Goal: Information Seeking & Learning: Learn about a topic

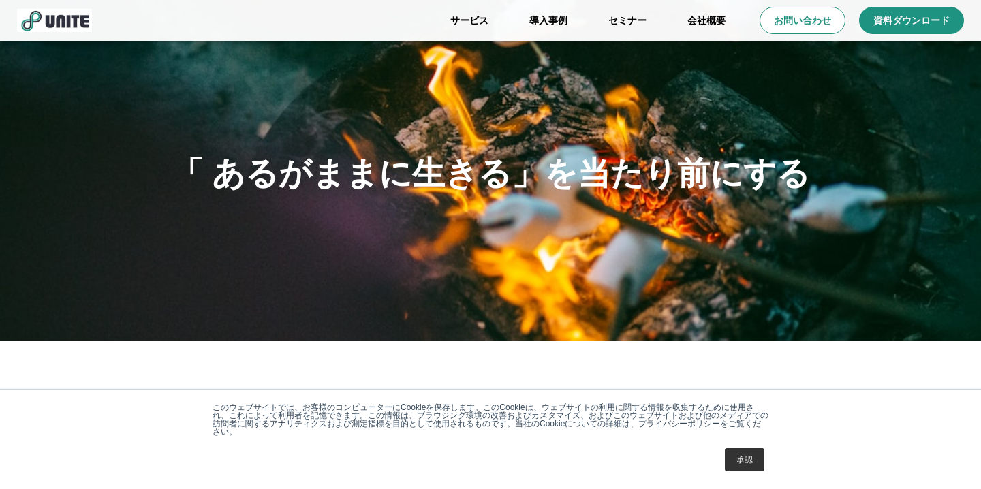
click at [751, 458] on link "承認" at bounding box center [745, 459] width 40 height 23
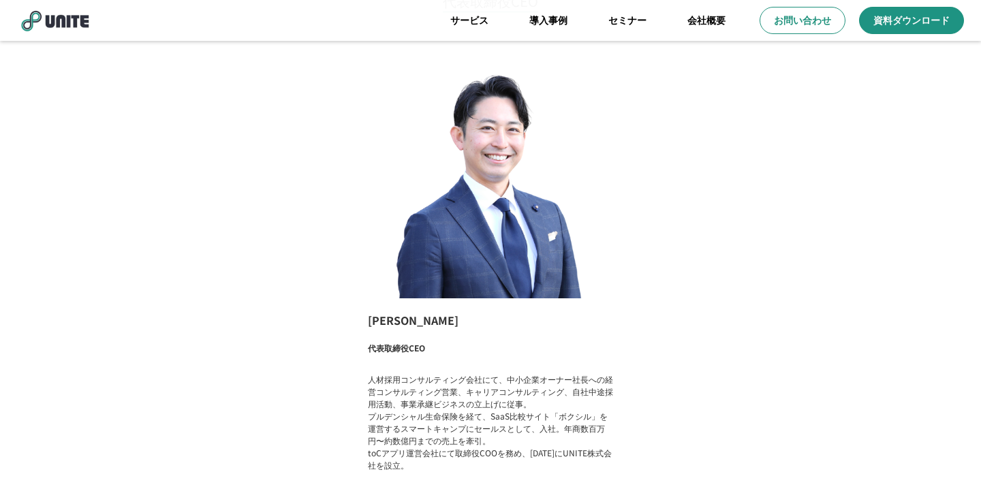
scroll to position [1097, 0]
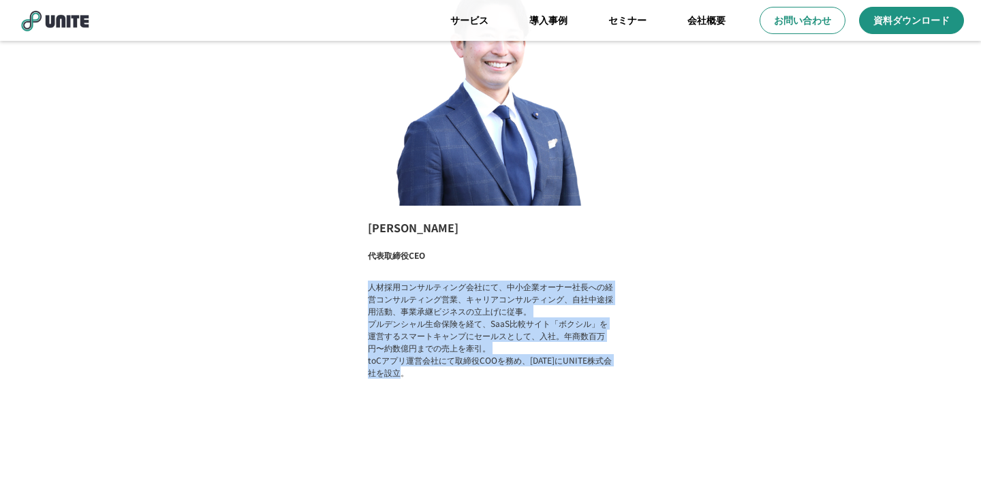
drag, startPoint x: 369, startPoint y: 288, endPoint x: 414, endPoint y: 377, distance: 100.0
click at [414, 377] on p "人材採用コンサルティング会社にて、中小企業オーナー社長への経営コンサルティング営業、キャリアコンサルティング、自社中途採用活動、事業承継ビジネスの立上げに従事…" at bounding box center [490, 330] width 245 height 98
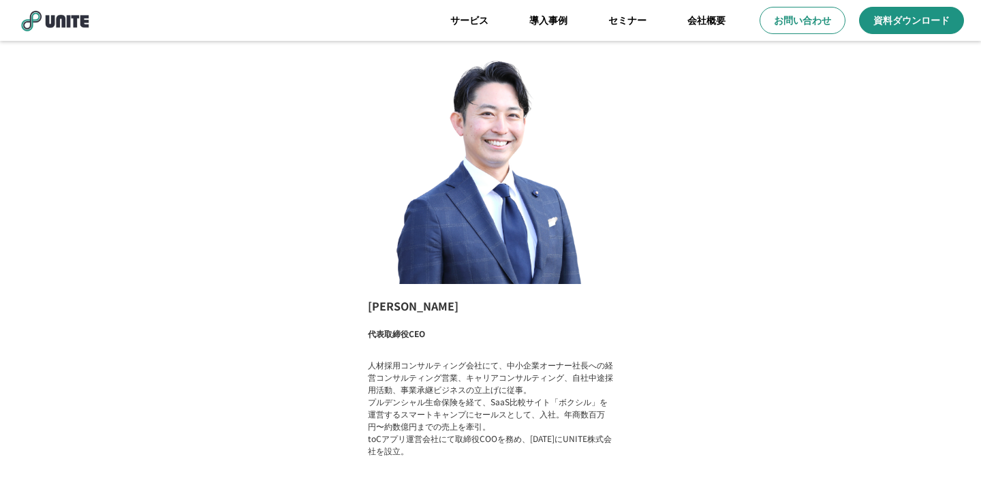
scroll to position [0, 0]
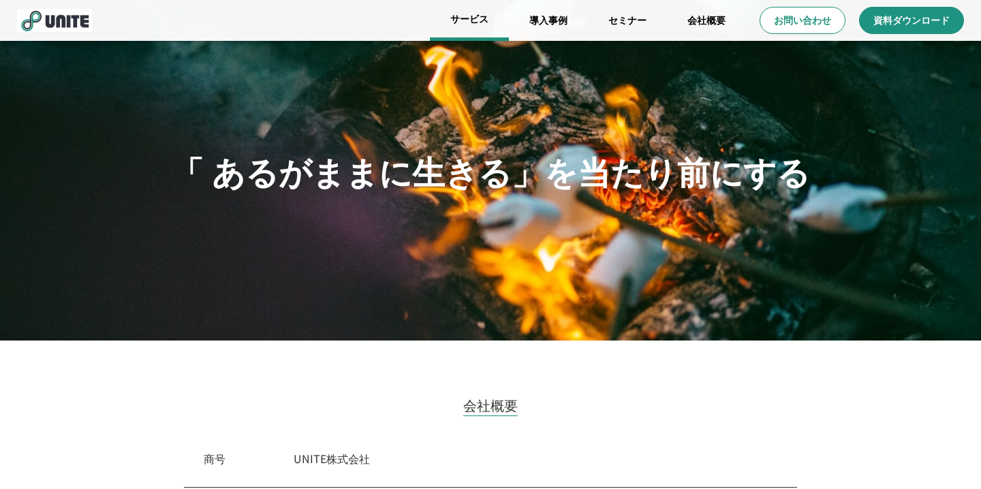
click at [468, 23] on link "サービス" at bounding box center [469, 20] width 79 height 41
click at [474, 21] on link "サービス" at bounding box center [469, 20] width 79 height 41
click at [699, 13] on link "会社概要" at bounding box center [706, 20] width 79 height 41
click at [621, 26] on link "セミナー" at bounding box center [627, 20] width 79 height 41
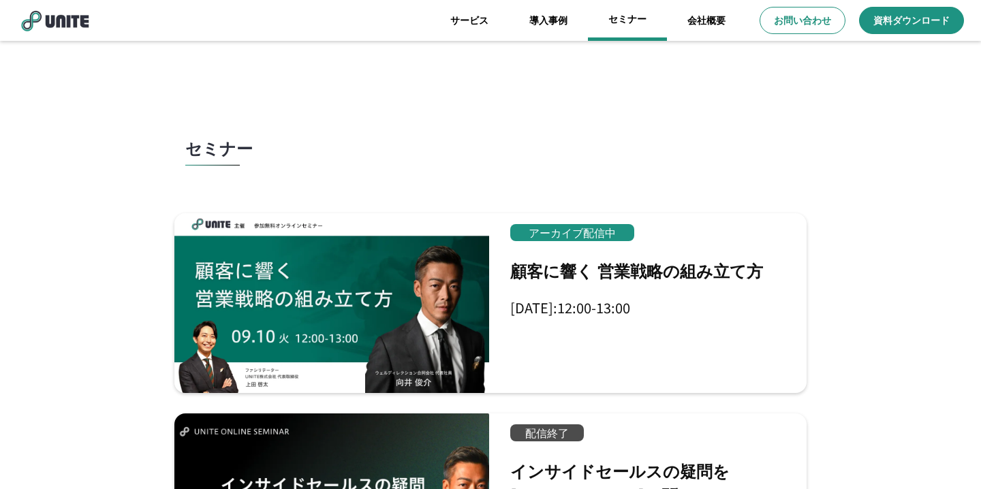
click at [628, 16] on link "セミナー" at bounding box center [627, 20] width 79 height 41
click at [547, 19] on link "導入事例" at bounding box center [548, 20] width 79 height 41
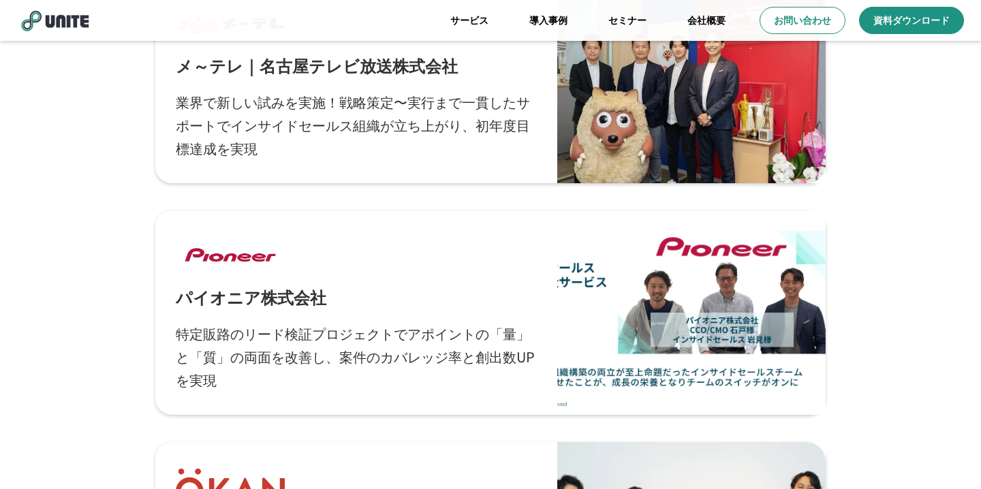
scroll to position [919, 0]
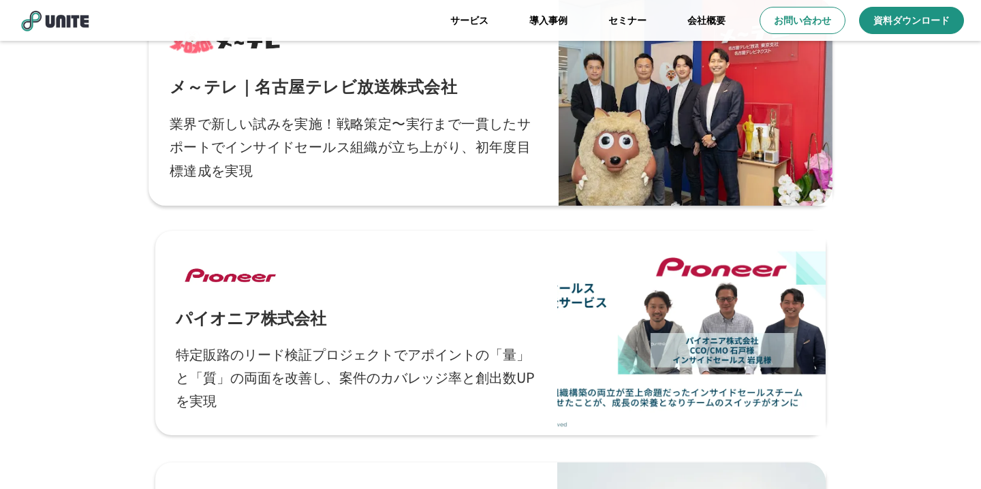
click at [687, 133] on div at bounding box center [695, 101] width 273 height 209
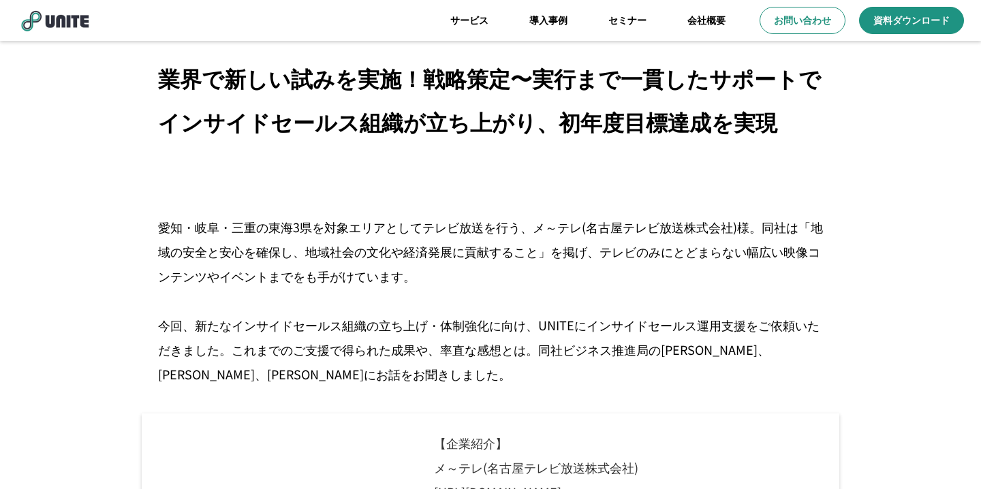
scroll to position [460, 0]
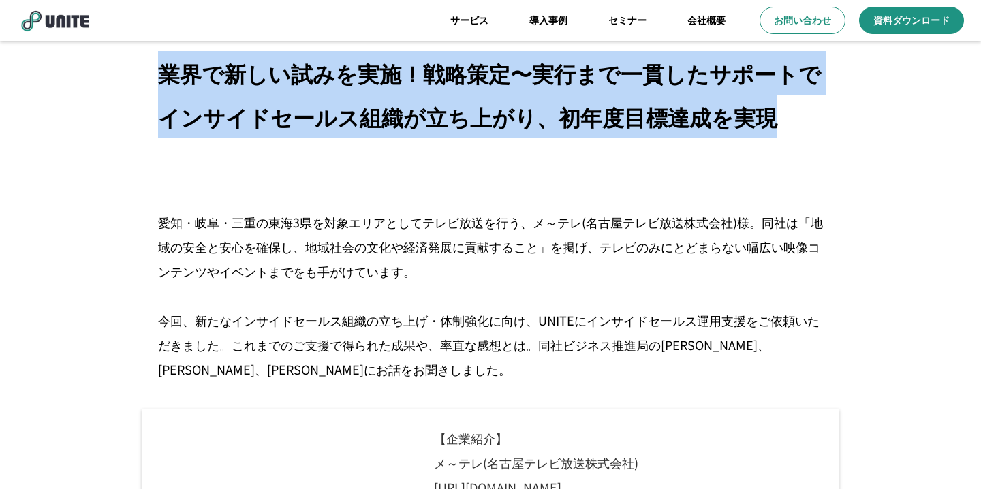
drag, startPoint x: 166, startPoint y: 75, endPoint x: 776, endPoint y: 138, distance: 613.9
click at [776, 138] on p "業界で新しい試みを実施！戦略策定〜実行まで一貫したサポートでインサイドセールス組織が立ち上がり、初年度目標達成を実現" at bounding box center [490, 94] width 665 height 87
click at [777, 138] on p "業界で新しい試みを実施！戦略策定〜実行まで一貫したサポートでインサイドセールス組織が立ち上がり、初年度目標達成を実現" at bounding box center [490, 94] width 665 height 87
drag, startPoint x: 777, startPoint y: 127, endPoint x: 148, endPoint y: 87, distance: 630.4
click at [148, 87] on div "業界で新しい試みを実施！戦略策定〜実行まで一貫したサポートでインサイドセールス組織が立ち上がり、初年度目標達成を実現" at bounding box center [491, 94] width 698 height 87
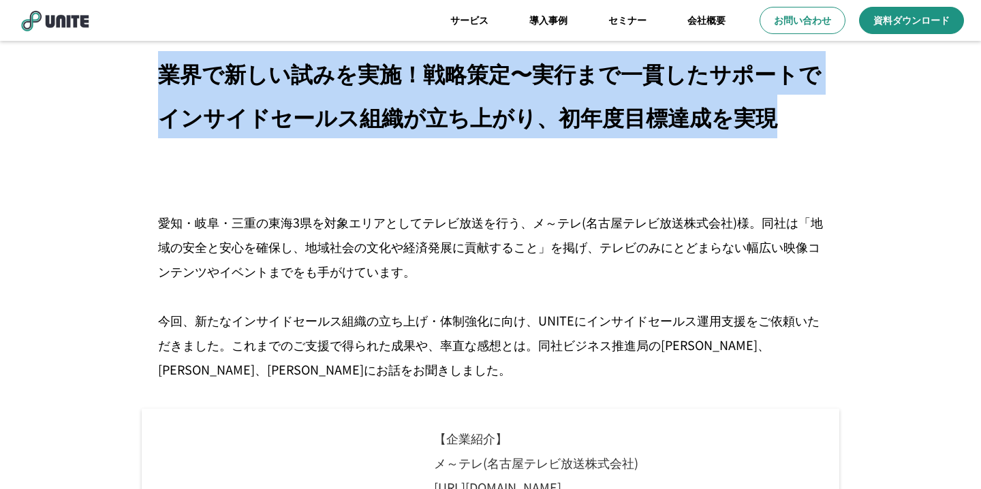
click at [148, 87] on div "業界で新しい試みを実施！戦略策定〜実行まで一貫したサポートでインサイドセールス組織が立ち上がり、初年度目標達成を実現" at bounding box center [491, 94] width 698 height 87
drag, startPoint x: 162, startPoint y: 78, endPoint x: 855, endPoint y: 125, distance: 694.1
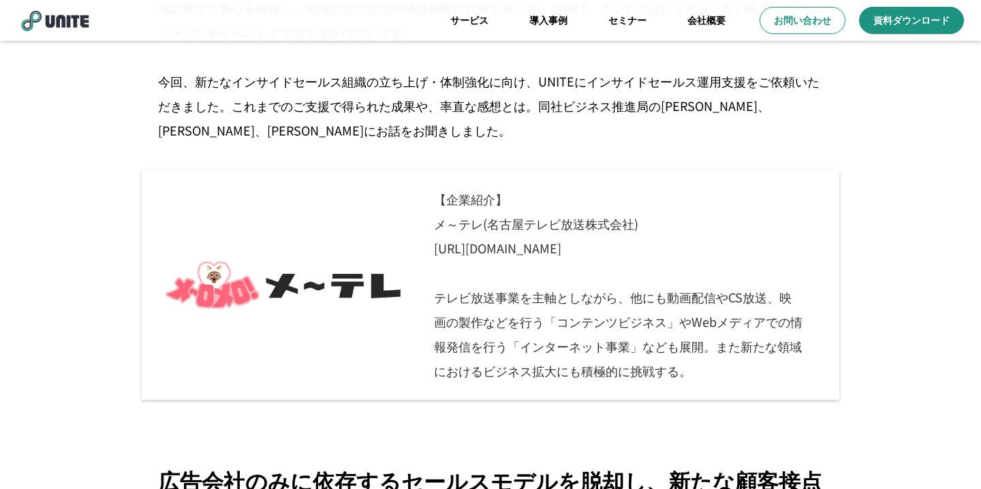
scroll to position [711, 0]
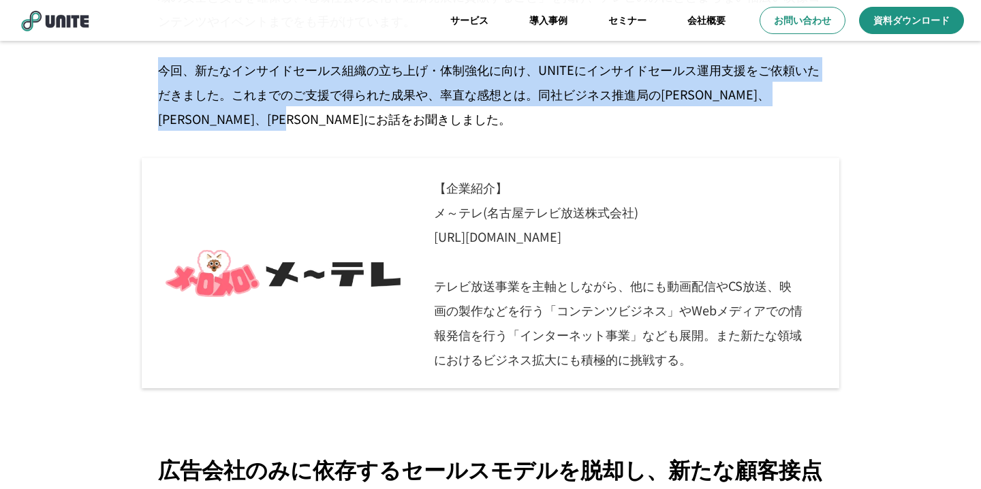
drag, startPoint x: 589, startPoint y: 119, endPoint x: 149, endPoint y: 61, distance: 443.4
click at [149, 61] on div "愛知・岐阜・三重の東海3県を対象エリアとしてテレビ放送を行う、メ～テレ(名古屋テレビ放送株式会社)様。同社は「地域の安全と安心を確保し、地域社会の文化や経済発…" at bounding box center [491, 45] width 698 height 172
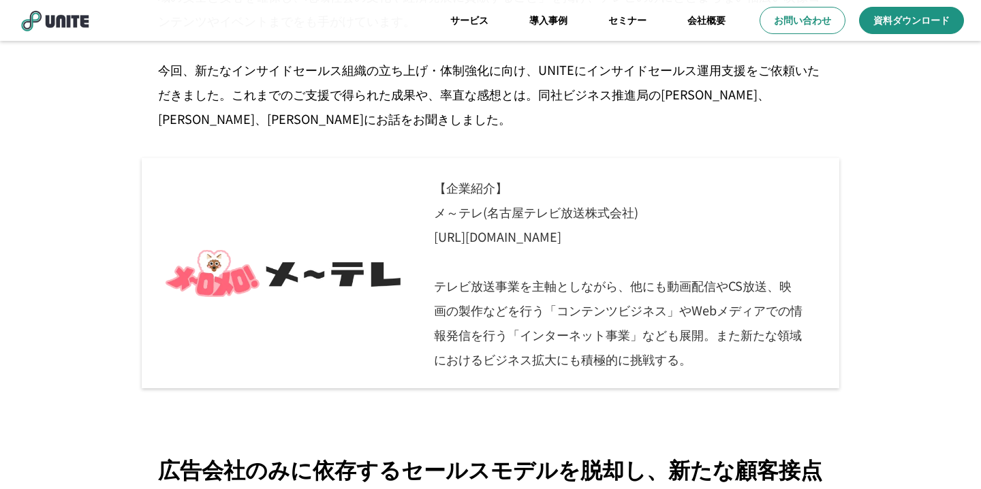
click at [180, 93] on p "愛知・岐阜・三重の東海3県を対象エリアとしてテレビ放送を行う、メ～テレ(名古屋テレビ放送株式会社)様。同社は「地域の安全と安心を確保し、地域社会の文化や経済発…" at bounding box center [490, 45] width 665 height 172
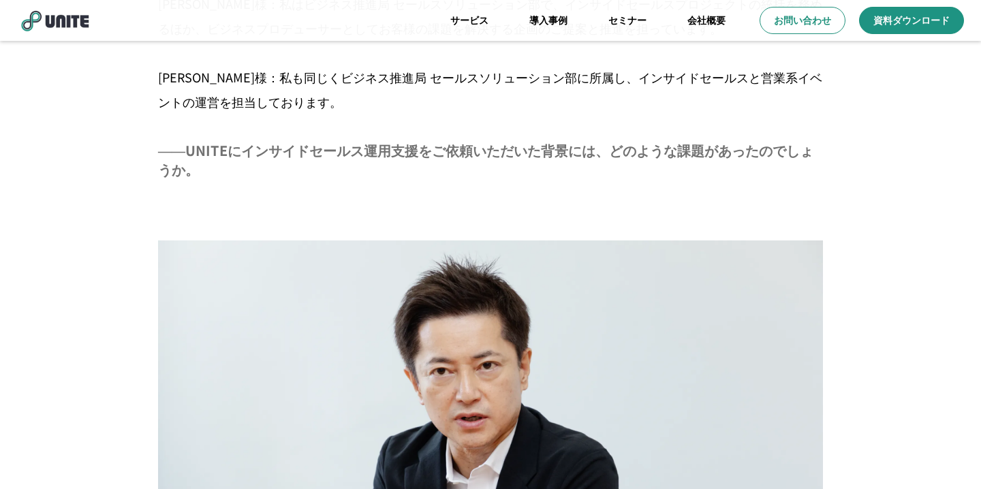
scroll to position [1405, 0]
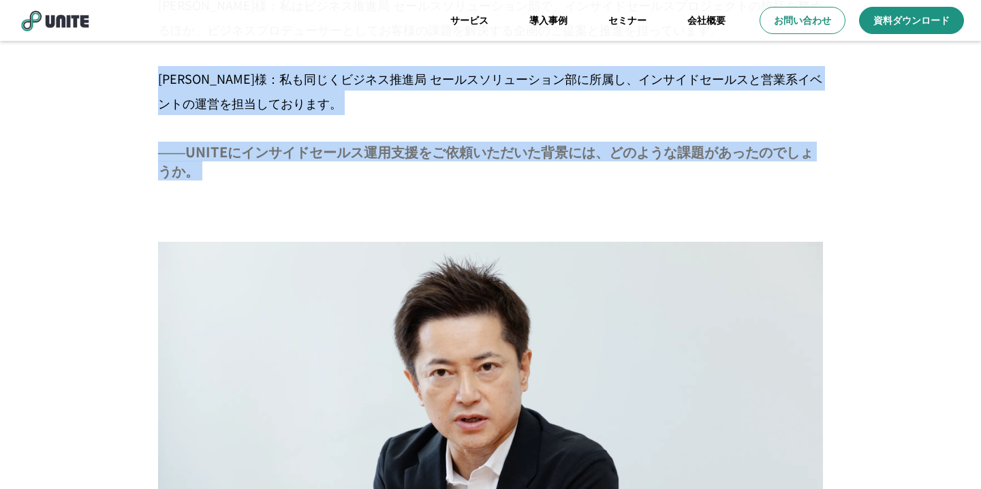
drag, startPoint x: 161, startPoint y: 85, endPoint x: 205, endPoint y: 204, distance: 127.9
drag, startPoint x: 215, startPoint y: 171, endPoint x: 169, endPoint y: 72, distance: 109.2
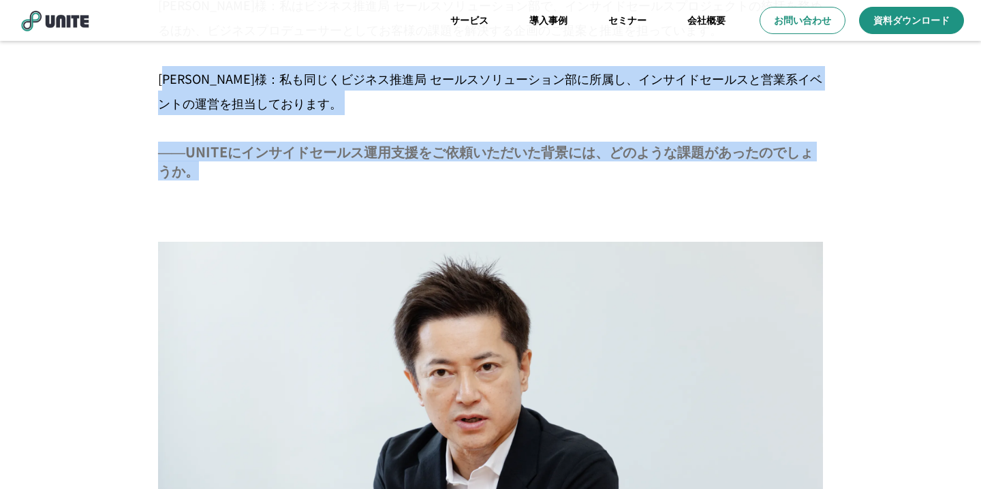
click at [169, 72] on p "[PERSON_NAME]様：ビジネス推進局は、放送事業の営業とメ～テレグループ各社の営業サポートをミッションとした後方支援組織で、私はこの組織で局長を務めて…" at bounding box center [490, 4] width 665 height 221
drag, startPoint x: 162, startPoint y: 74, endPoint x: 213, endPoint y: 169, distance: 107.6
click at [213, 169] on p "――UNITEにインサイドセールス運用支援をご依頼いただいた背景には、どのような課題があったのでしょうか。" at bounding box center [490, 161] width 665 height 38
drag, startPoint x: 222, startPoint y: 169, endPoint x: 157, endPoint y: 71, distance: 117.2
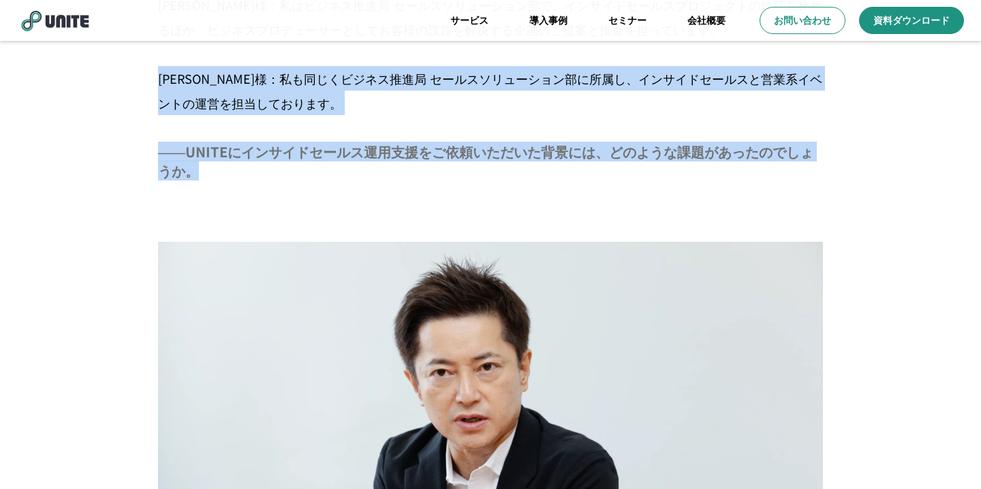
click at [156, 69] on div "[PERSON_NAME]様：ビジネス推進局は、放送事業の営業とメ～テレグループ各社の営業サポートをミッションとした後方支援組織で、私はこの組織で局長を務めて…" at bounding box center [491, 4] width 698 height 221
drag, startPoint x: 162, startPoint y: 86, endPoint x: 211, endPoint y: 186, distance: 111.6
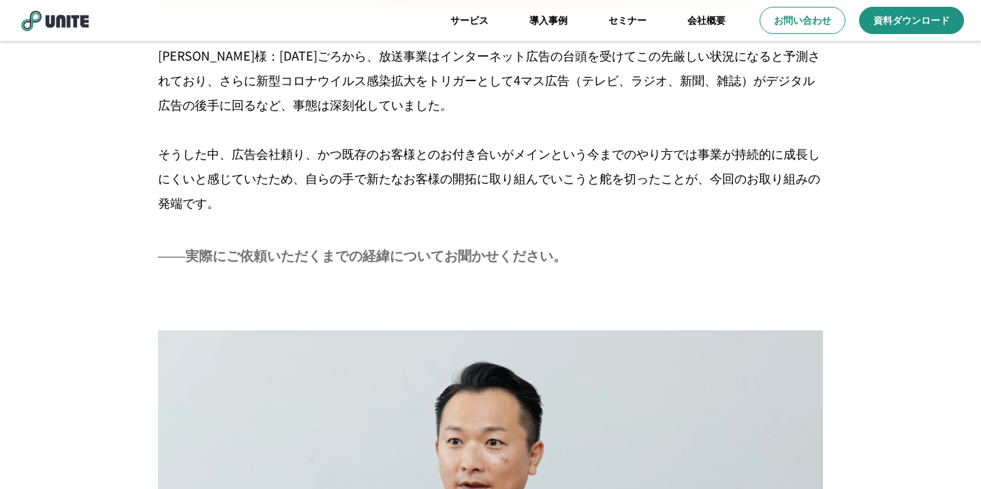
scroll to position [2077, 0]
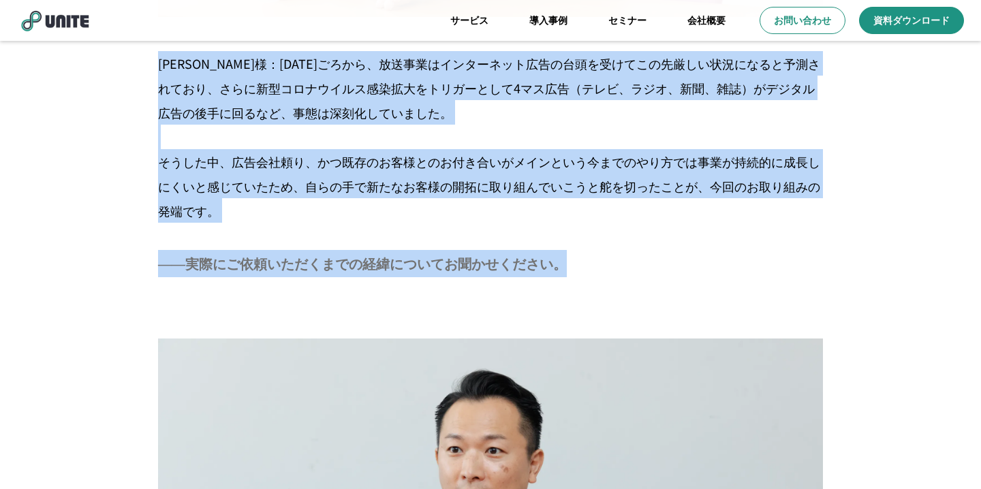
drag, startPoint x: 159, startPoint y: 66, endPoint x: 590, endPoint y: 269, distance: 476.2
click at [590, 269] on div "――実際にご依頼いただくまでの経緯についてお聞かせください。" at bounding box center [491, 263] width 698 height 27
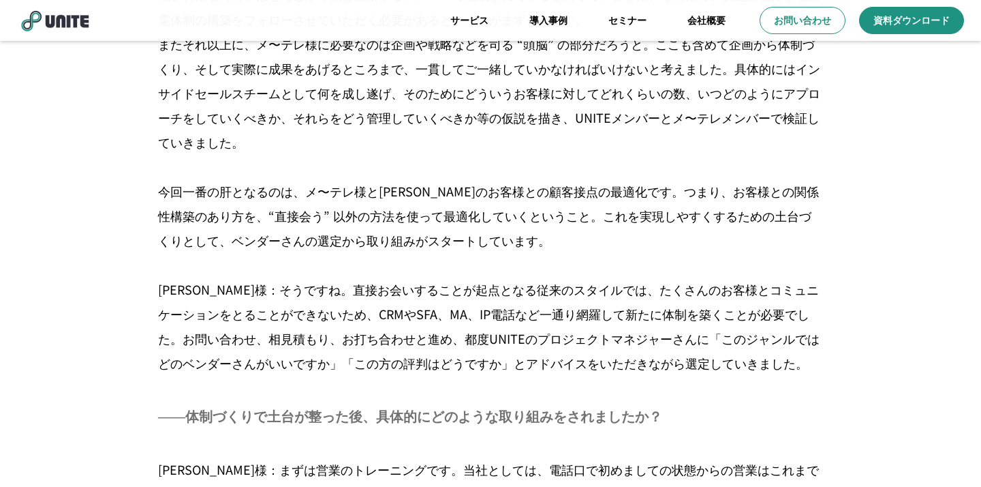
scroll to position [4528, 0]
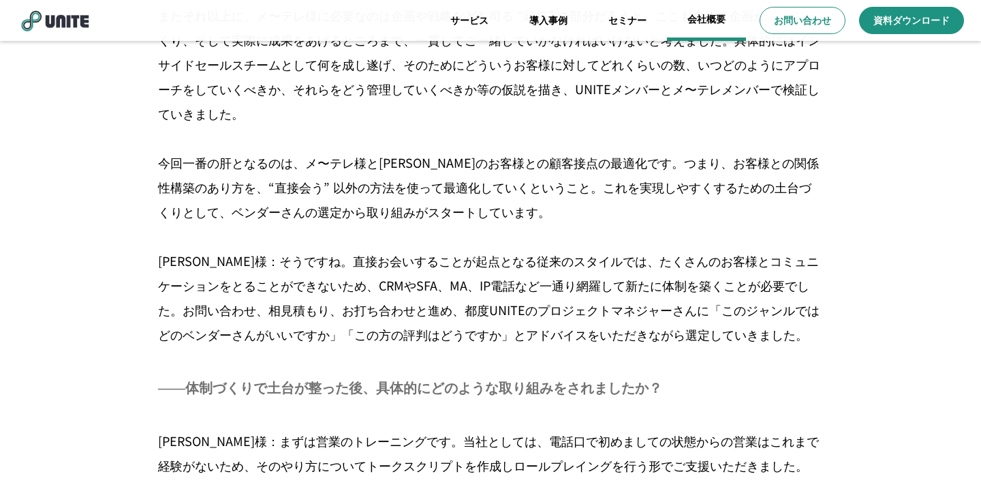
click at [692, 25] on link "会社概要" at bounding box center [706, 20] width 79 height 41
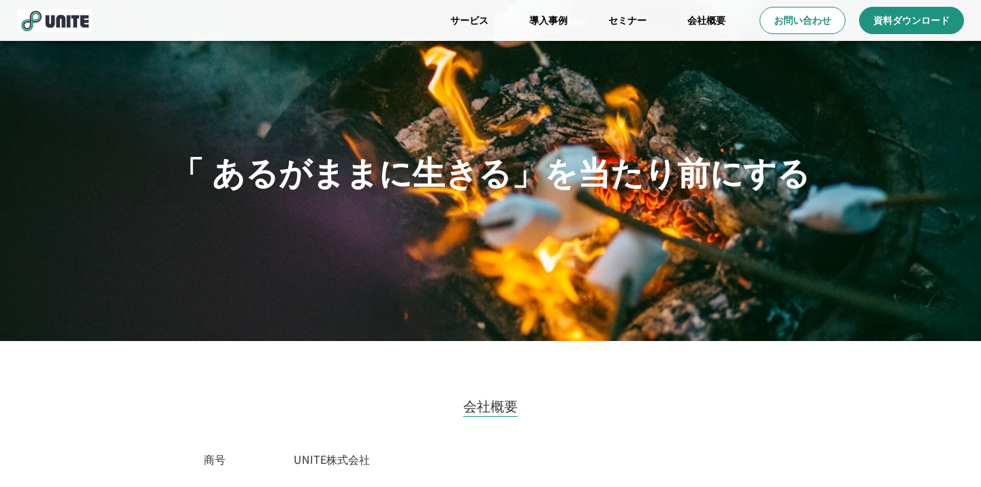
click at [68, 31] on img at bounding box center [54, 20] width 75 height 23
